Goal: Find specific page/section: Find specific page/section

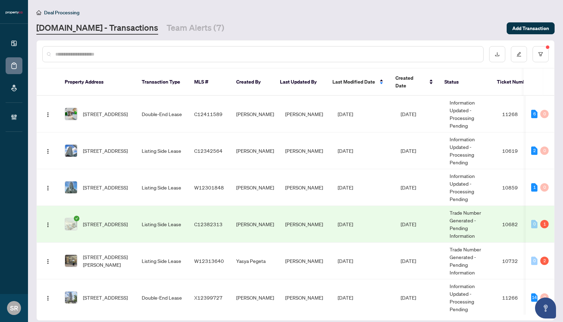
click at [113, 50] on input "text" at bounding box center [266, 54] width 422 height 8
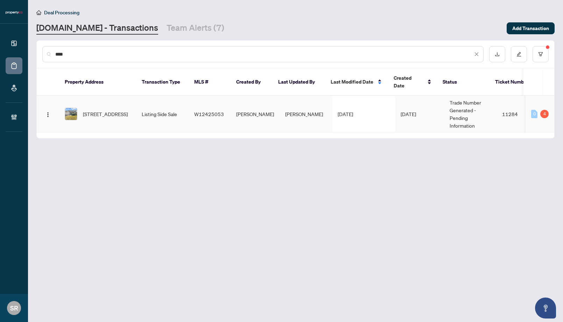
type input "****"
click at [240, 115] on td "[PERSON_NAME]" at bounding box center [255, 114] width 49 height 37
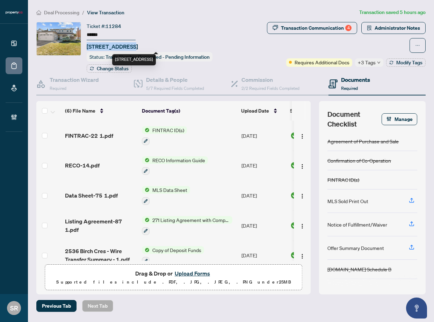
drag, startPoint x: 87, startPoint y: 45, endPoint x: 127, endPoint y: 47, distance: 39.9
click at [127, 47] on span "[STREET_ADDRESS]" at bounding box center [112, 46] width 51 height 8
copy span "[STREET_ADDRESS]"
